Goal: Task Accomplishment & Management: Use online tool/utility

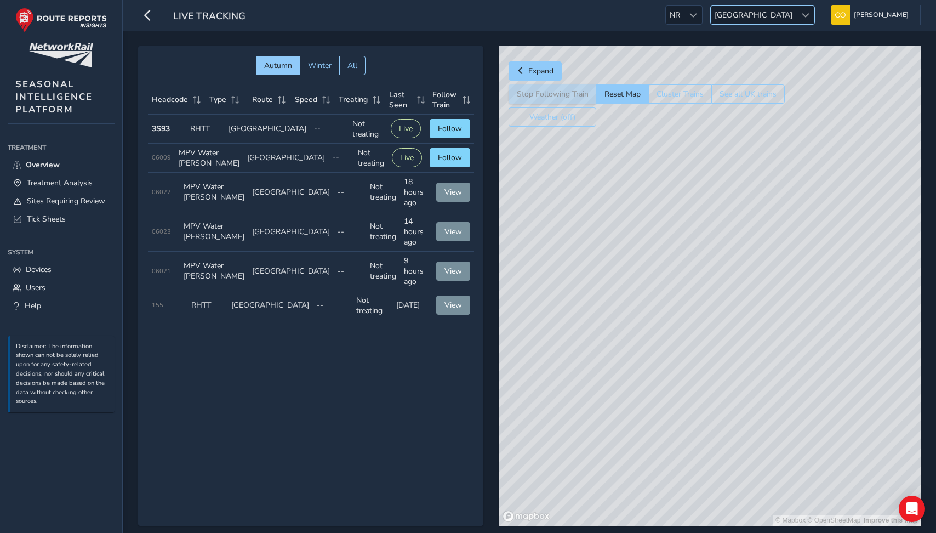
click at [777, 18] on span "[GEOGRAPHIC_DATA]" at bounding box center [754, 15] width 86 height 18
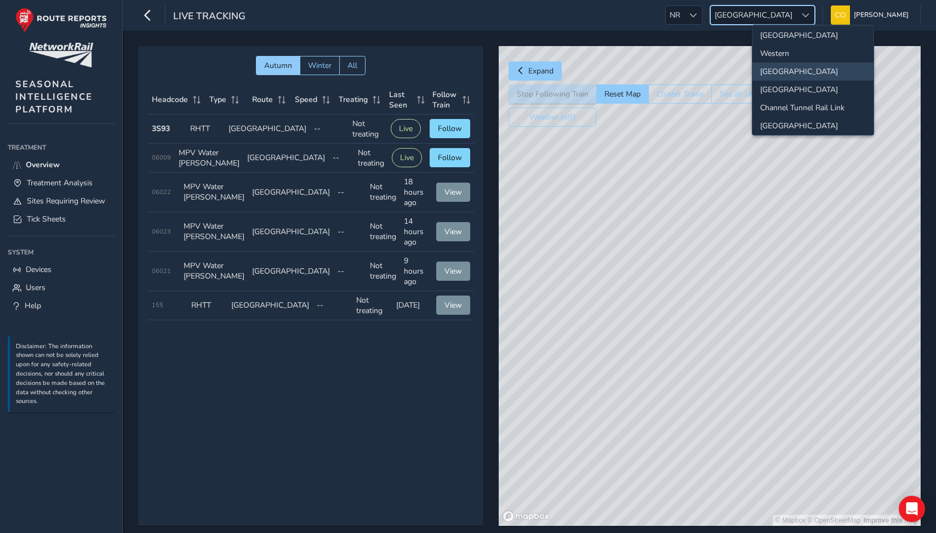
scroll to position [115, 0]
click at [786, 119] on li "[GEOGRAPHIC_DATA]" at bounding box center [813, 122] width 121 height 18
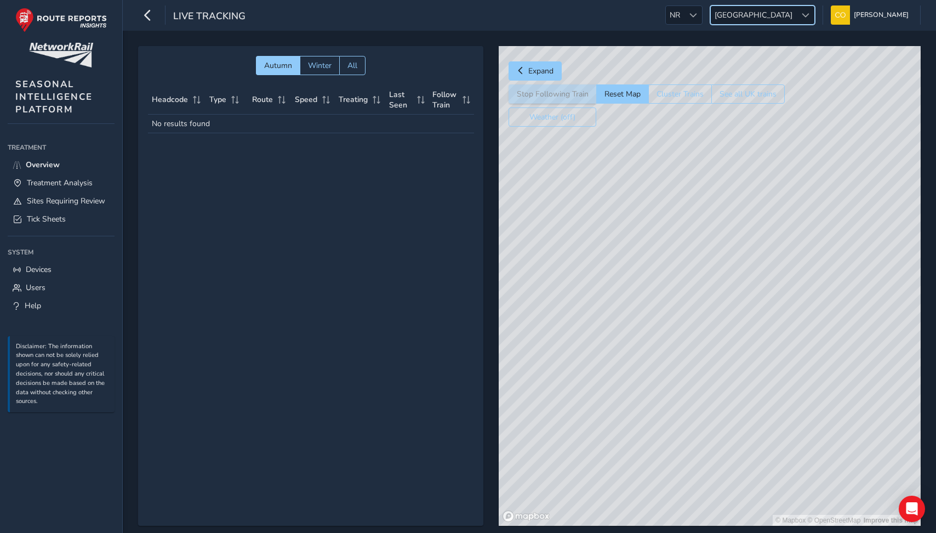
click at [46, 232] on ul "Treatment Treatment Overview Treatment Analysis Sites Requiring Review Tick She…" at bounding box center [61, 226] width 107 height 175
click at [43, 223] on span "Tick Sheets" at bounding box center [46, 219] width 39 height 10
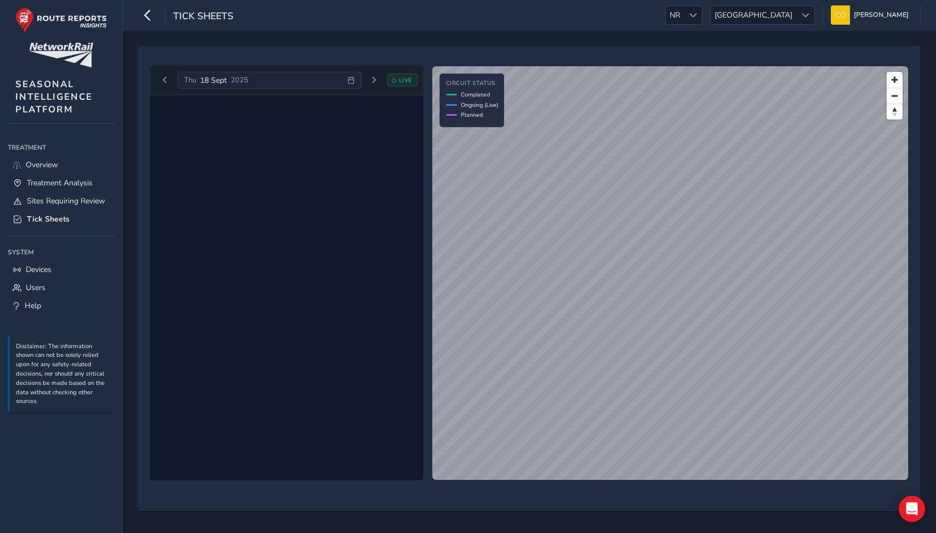
click at [323, 79] on div "[DATE]" at bounding box center [269, 81] width 183 height 18
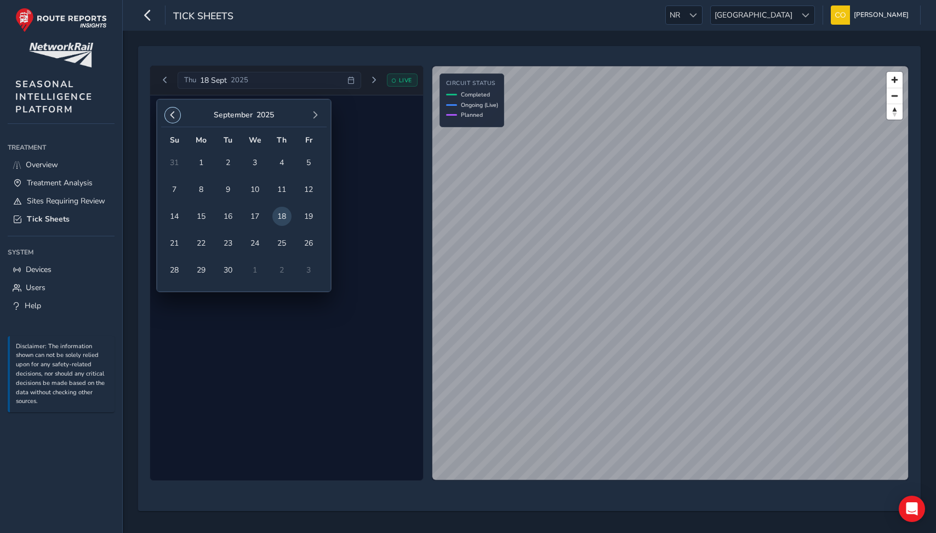
click at [176, 115] on button "button" at bounding box center [172, 114] width 15 height 15
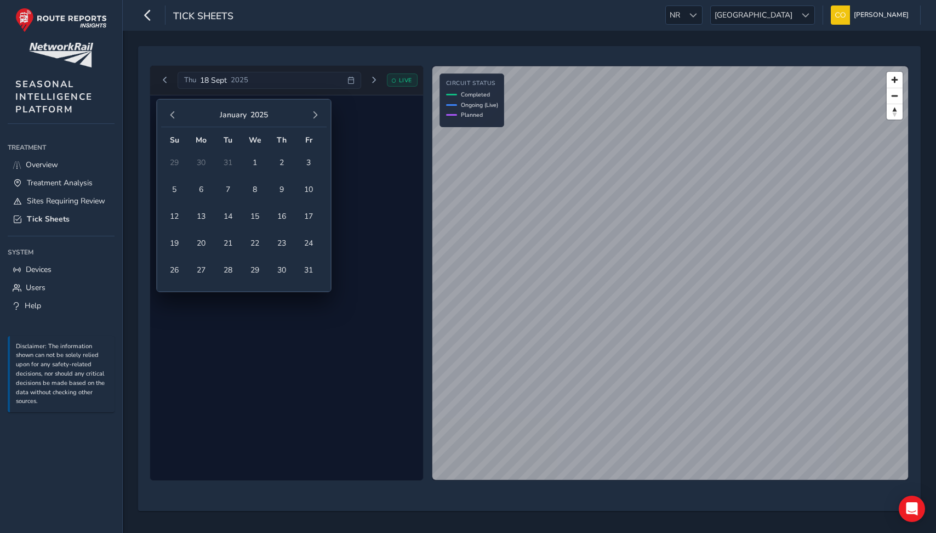
click at [176, 115] on button "button" at bounding box center [172, 114] width 15 height 15
click at [236, 214] on span "12" at bounding box center [228, 216] width 19 height 19
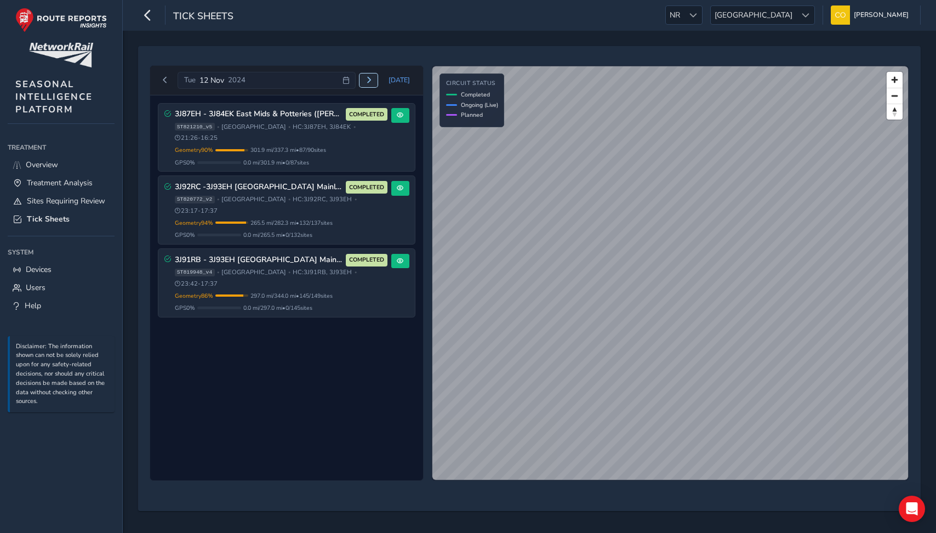
click at [374, 83] on button "Next day" at bounding box center [369, 80] width 18 height 14
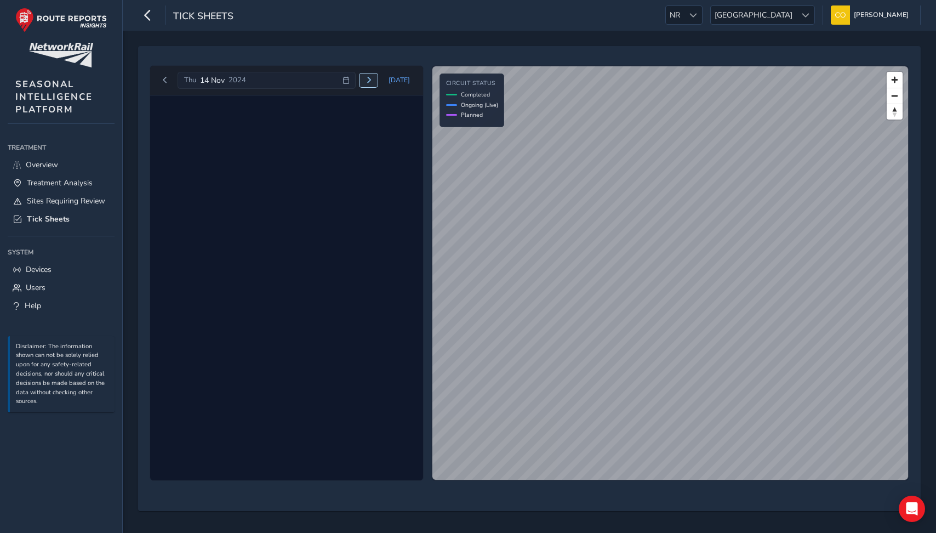
click at [371, 83] on button "Next day" at bounding box center [369, 80] width 18 height 14
click at [314, 81] on div "[DATE]" at bounding box center [267, 81] width 178 height 18
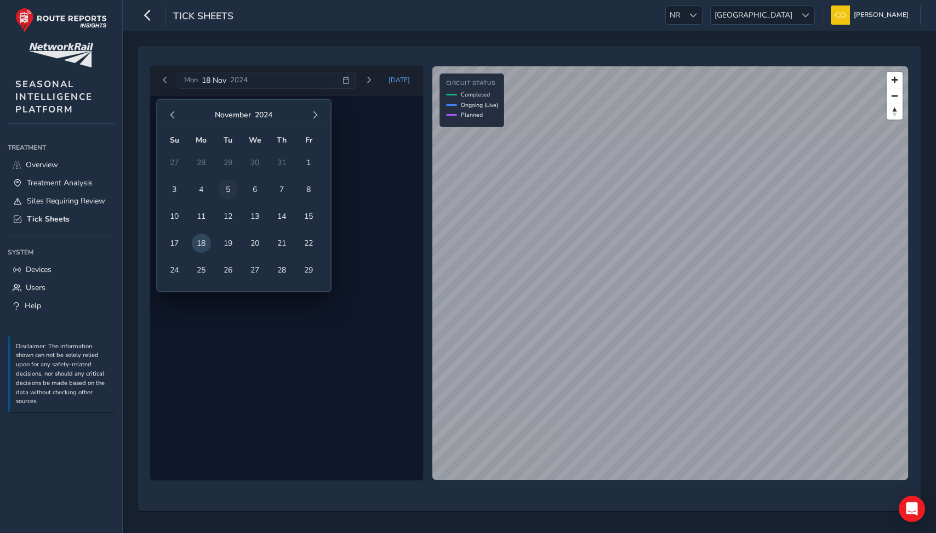
click at [224, 188] on span "5" at bounding box center [228, 189] width 19 height 19
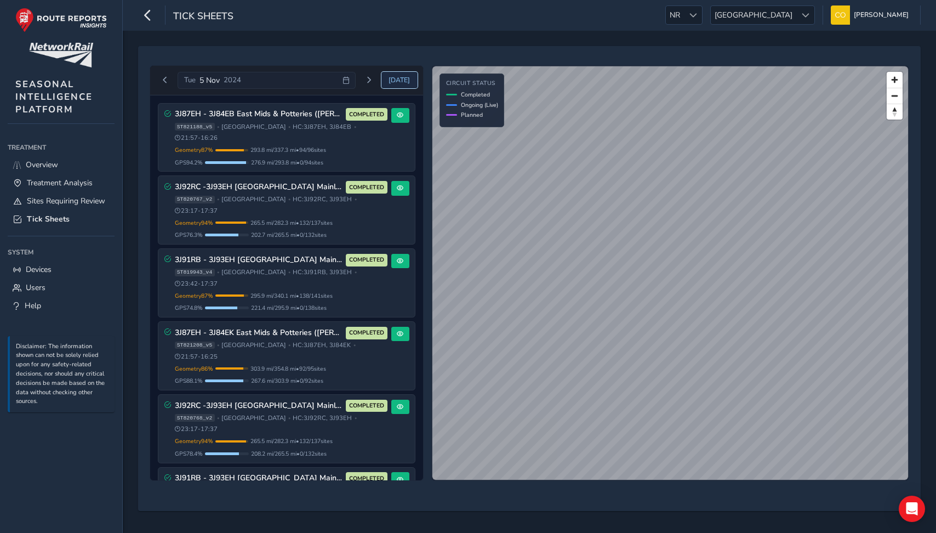
click at [394, 84] on span "[DATE]" at bounding box center [399, 80] width 21 height 9
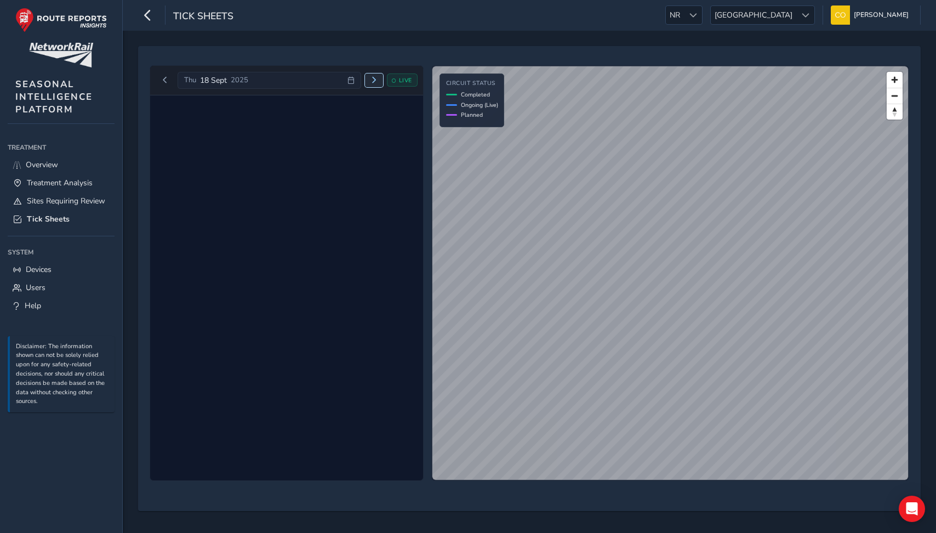
click at [368, 80] on button "Next day" at bounding box center [374, 80] width 18 height 14
click at [368, 80] on span "Next day" at bounding box center [369, 80] width 7 height 7
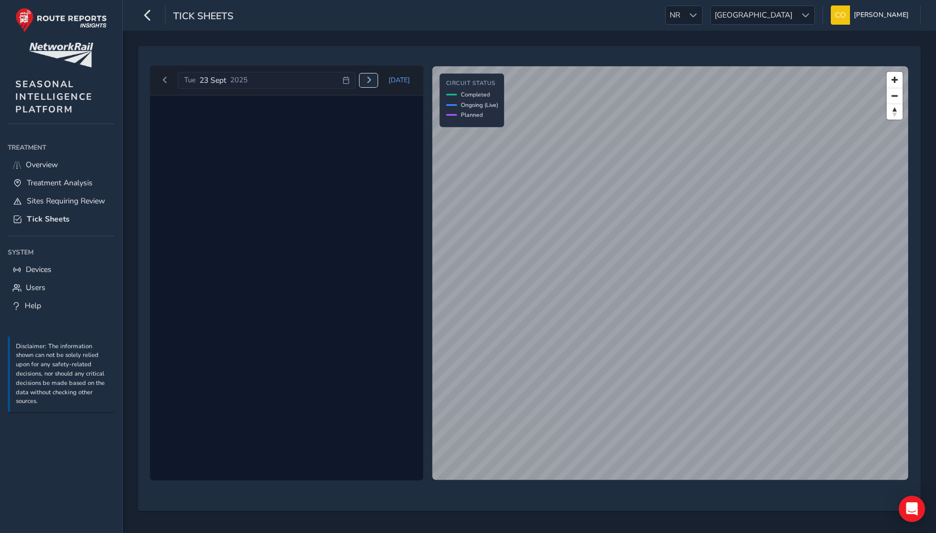
click at [368, 80] on span "Next day" at bounding box center [369, 80] width 7 height 7
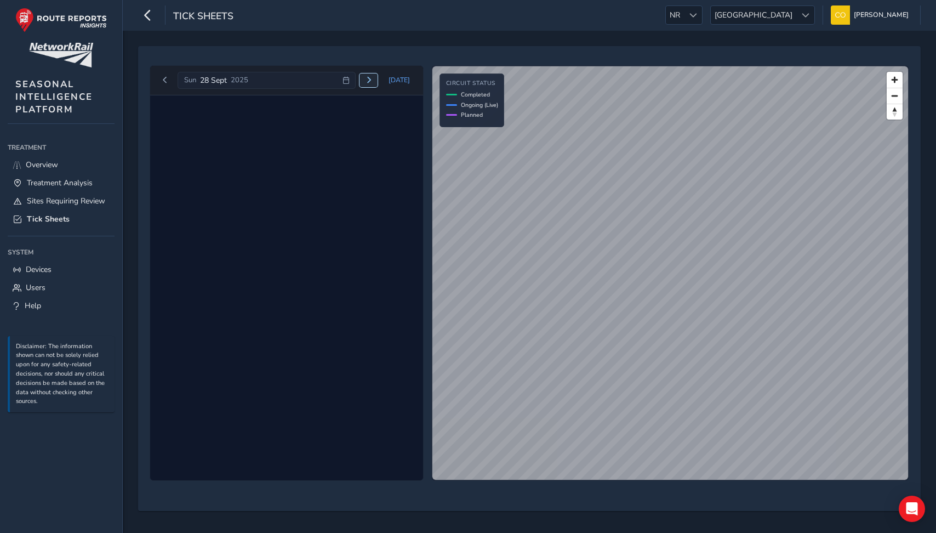
click at [368, 80] on span "Next day" at bounding box center [369, 80] width 7 height 7
click at [355, 80] on span "Next day" at bounding box center [351, 80] width 7 height 7
click at [368, 80] on span "Next day" at bounding box center [369, 80] width 7 height 7
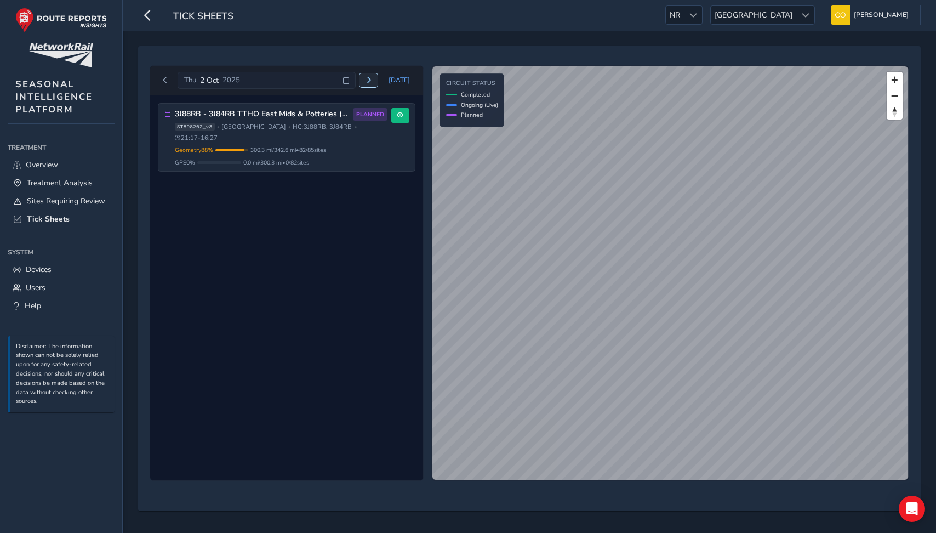
click at [368, 80] on span "Next day" at bounding box center [369, 80] width 7 height 7
